Goal: Navigation & Orientation: Understand site structure

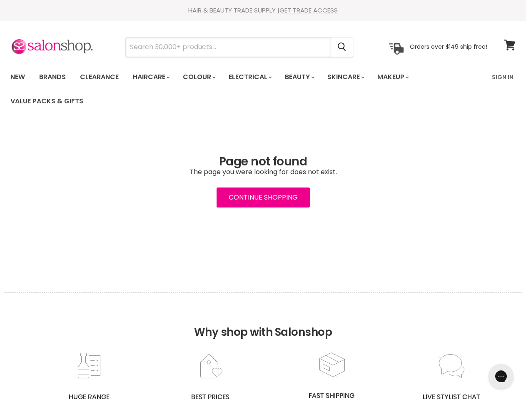
click at [229, 47] on input "Search" at bounding box center [228, 47] width 205 height 19
click at [343, 47] on icon "Search" at bounding box center [342, 47] width 8 height 9
click at [154, 77] on link "Haircare" at bounding box center [151, 77] width 48 height 18
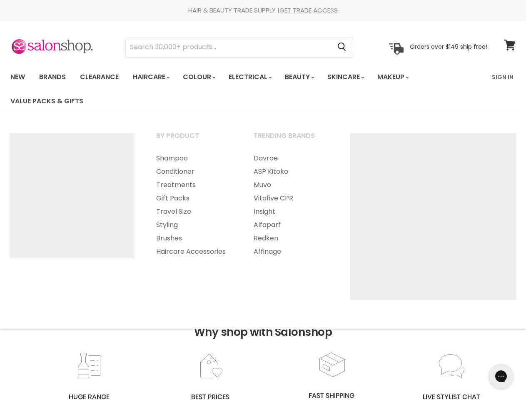
click at [204, 77] on link "Colour" at bounding box center [199, 77] width 44 height 18
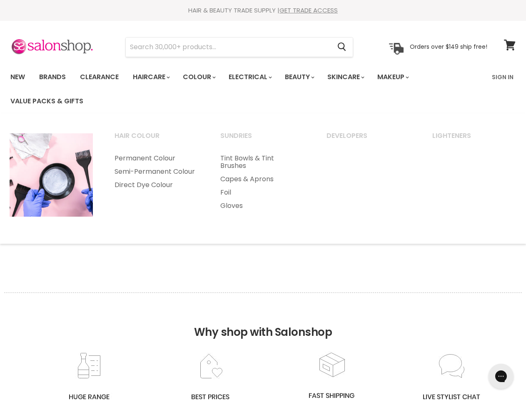
click at [256, 77] on link "Electrical" at bounding box center [250, 77] width 55 height 18
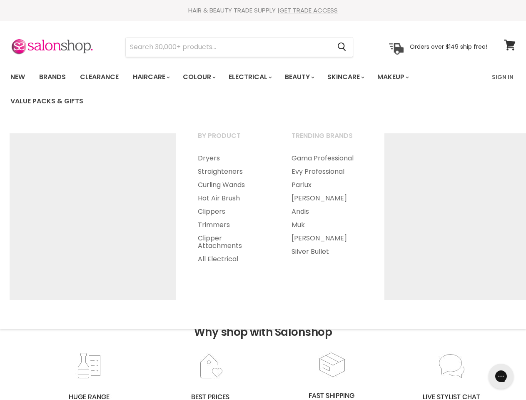
click at [307, 77] on link "Beauty" at bounding box center [299, 77] width 41 height 18
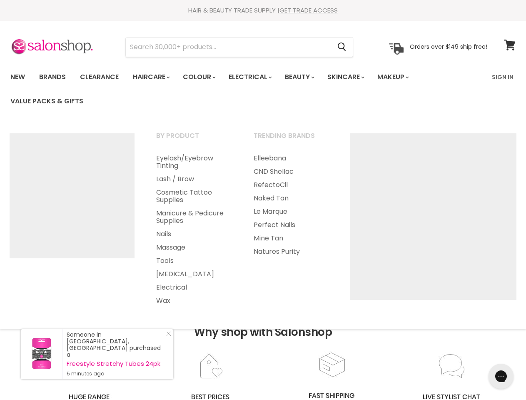
click at [355, 77] on link "Skincare" at bounding box center [345, 77] width 48 height 18
